Goal: Navigation & Orientation: Find specific page/section

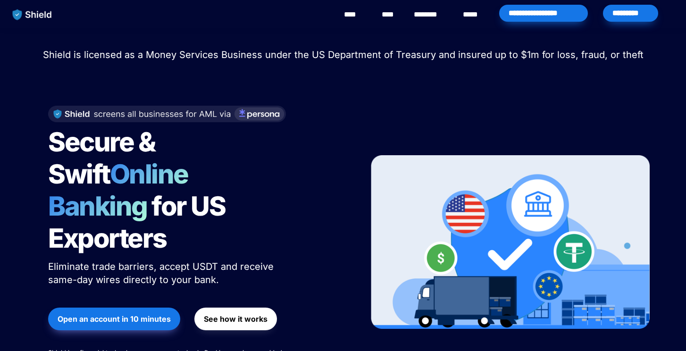
click at [160, 158] on span "Secure & Swift" at bounding box center [103, 158] width 111 height 64
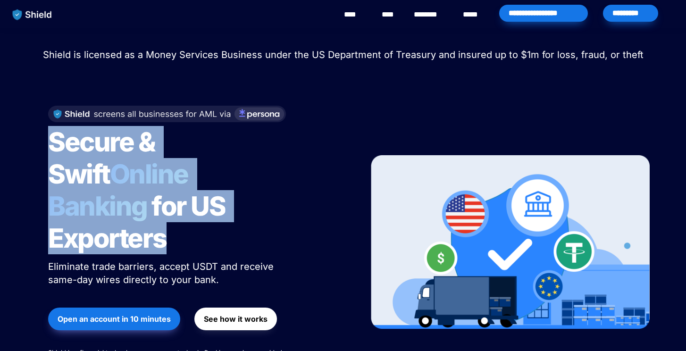
click at [173, 200] on span "for US Exporters" at bounding box center [139, 222] width 182 height 64
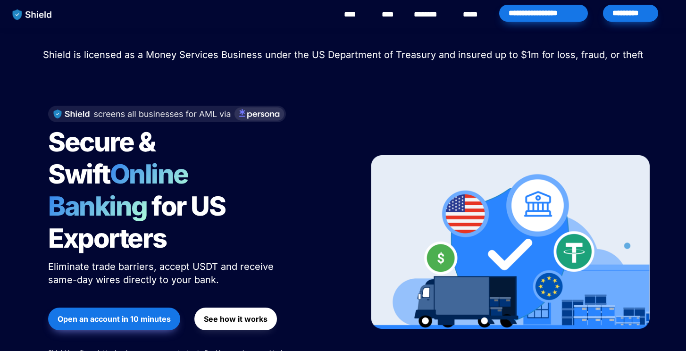
click at [173, 200] on span "for US Exporters" at bounding box center [139, 222] width 182 height 64
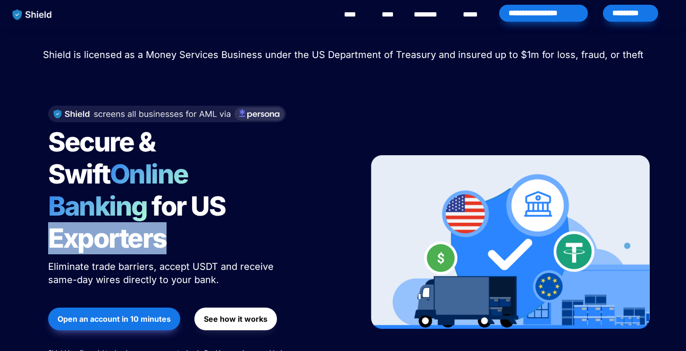
click at [173, 200] on span "for US Exporters" at bounding box center [139, 222] width 182 height 64
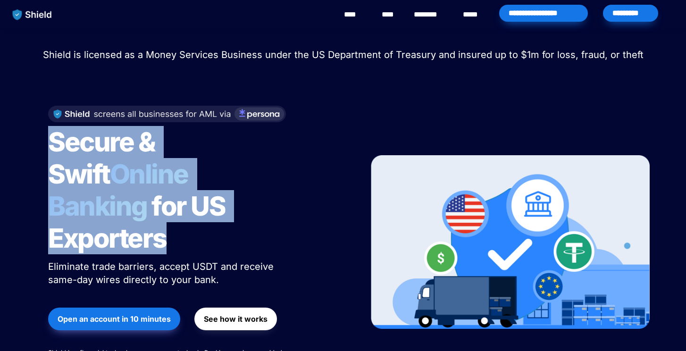
click at [235, 204] on h1 "Secure & Swift Online Banking for US Exporters" at bounding box center [166, 190] width 236 height 136
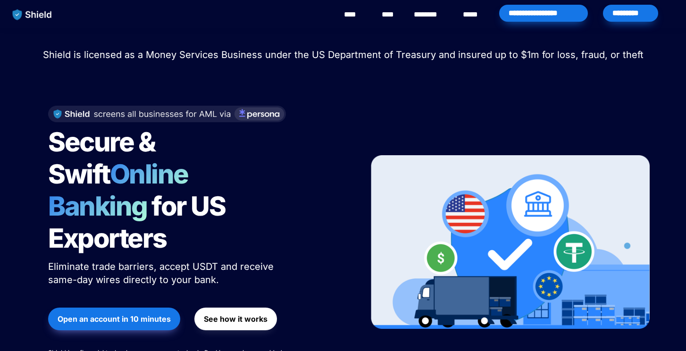
click at [235, 204] on h1 "Secure & Swift Online Banking for US Exporters" at bounding box center [166, 190] width 236 height 136
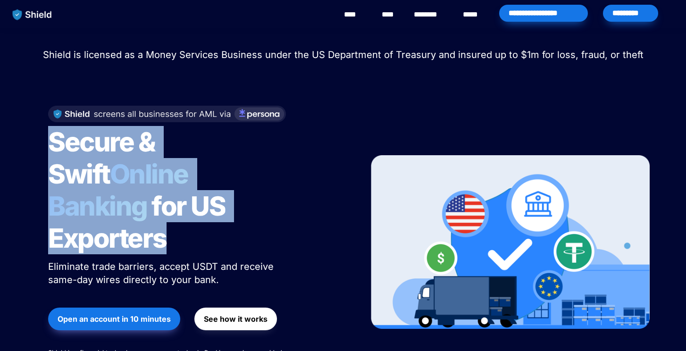
click at [220, 207] on h1 "Secure & Swift Online Banking for US Exporters" at bounding box center [166, 190] width 236 height 136
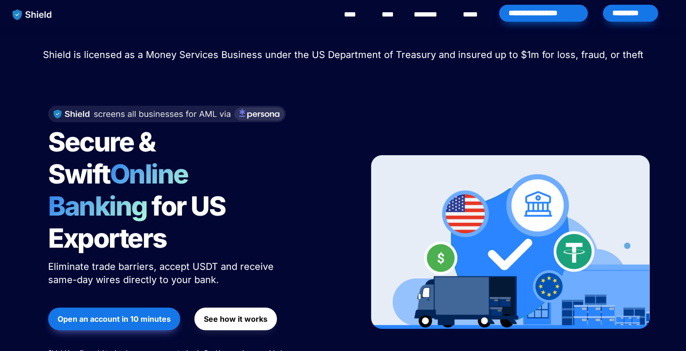
click at [220, 207] on h1 "Secure & Swift Online Banking for US Exporters" at bounding box center [166, 190] width 236 height 136
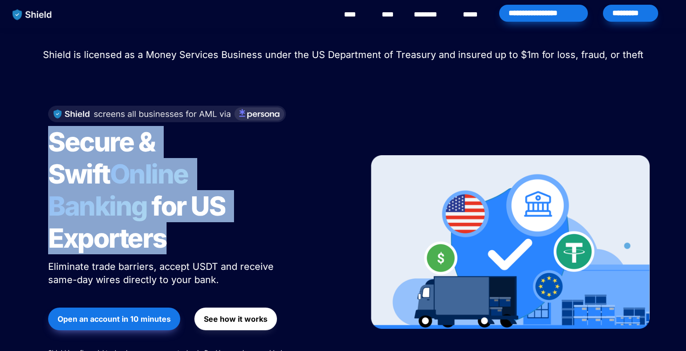
click at [209, 207] on h1 "Secure & Swift Online Banking for US Exporters" at bounding box center [166, 190] width 236 height 136
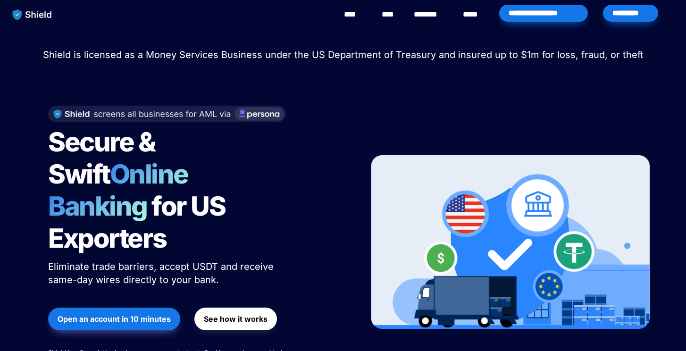
click at [211, 210] on h1 "Secure & Swift Online Banking for US Exporters" at bounding box center [166, 190] width 236 height 136
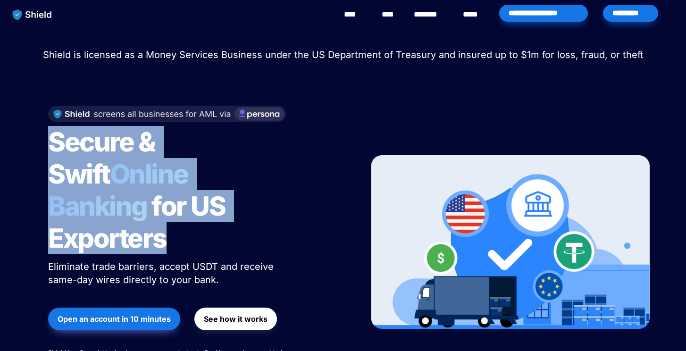
click at [211, 208] on h1 "Secure & Swift Online Banking for US Exporters" at bounding box center [166, 190] width 236 height 136
drag, startPoint x: 207, startPoint y: 209, endPoint x: 37, endPoint y: 138, distance: 184.1
click at [37, 138] on div "Secure & Swift Online Banking for US Exporters Eliminate trade barriers, accept…" at bounding box center [196, 242] width 321 height 292
click at [47, 135] on div "Secure & Swift Online Banking for US Exporters Eliminate trade barriers, accept…" at bounding box center [196, 242] width 321 height 292
drag, startPoint x: 51, startPoint y: 138, endPoint x: 253, endPoint y: 196, distance: 209.8
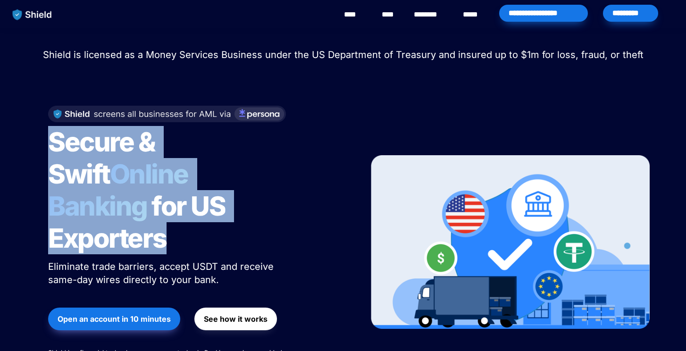
click at [253, 196] on h1 "Secure & Swift Online Banking for US Exporters" at bounding box center [166, 190] width 236 height 136
click at [212, 200] on h1 "Secure & Swift Online Banking for US Exporters" at bounding box center [166, 190] width 236 height 136
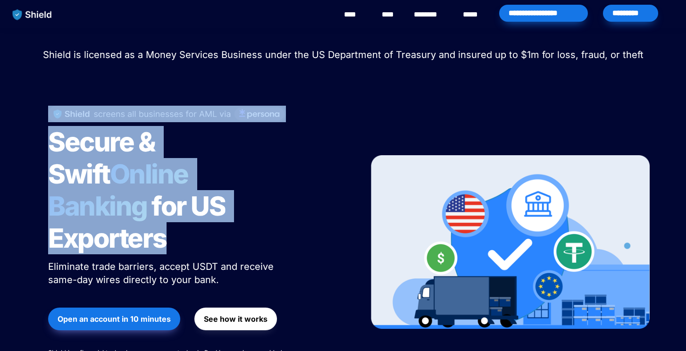
drag, startPoint x: 208, startPoint y: 204, endPoint x: 22, endPoint y: 122, distance: 203.5
click at [22, 122] on div "Shield raised $2.1M in an oversubscribed pre-seed round! Read here to learn mor…" at bounding box center [343, 217] width 686 height 379
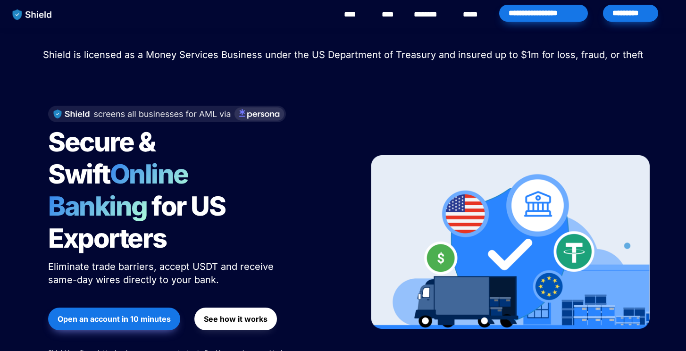
click at [68, 152] on span "Secure & Swift" at bounding box center [103, 158] width 111 height 64
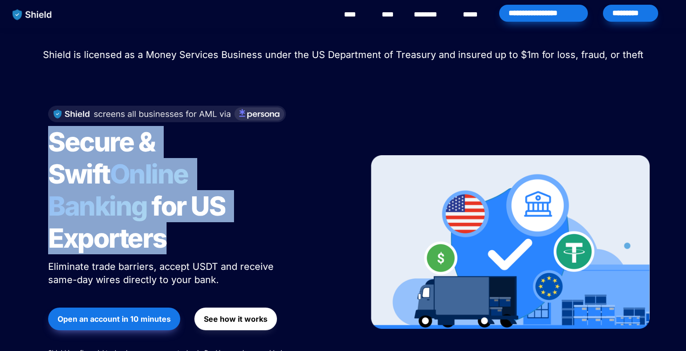
drag, startPoint x: 52, startPoint y: 140, endPoint x: 229, endPoint y: 207, distance: 188.7
click at [229, 207] on h1 "Secure & Swift Online Banking for US Exporters" at bounding box center [166, 190] width 236 height 136
